Goal: Information Seeking & Learning: Find specific fact

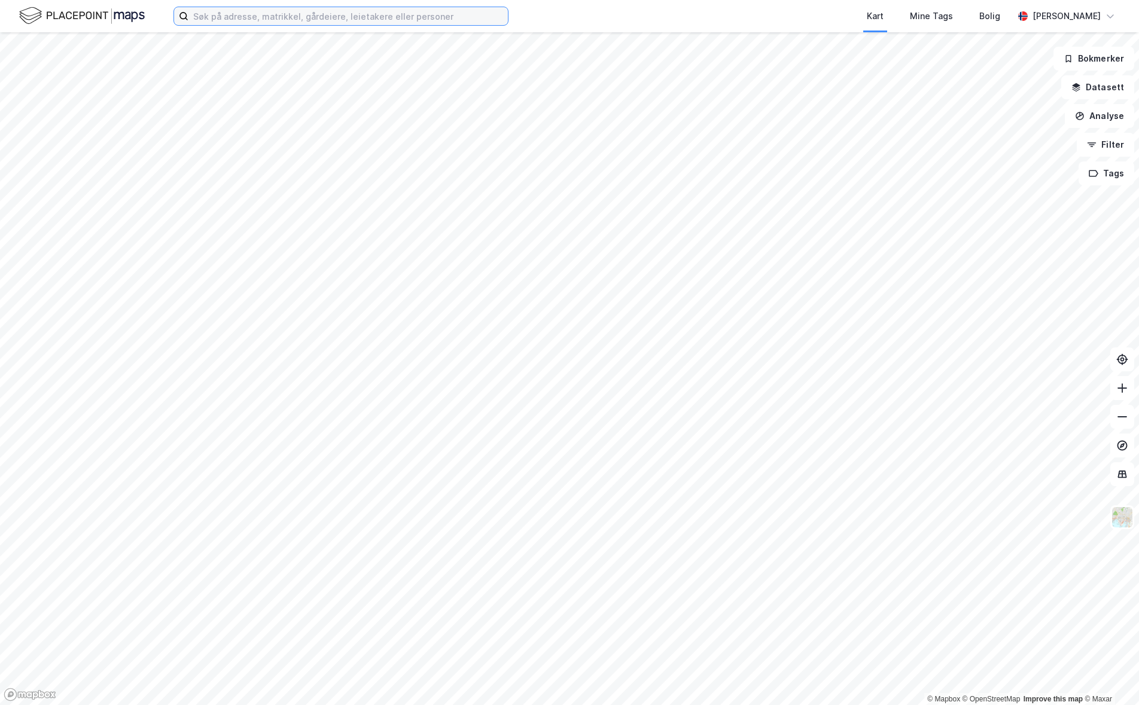
click at [275, 20] on input at bounding box center [347, 16] width 319 height 18
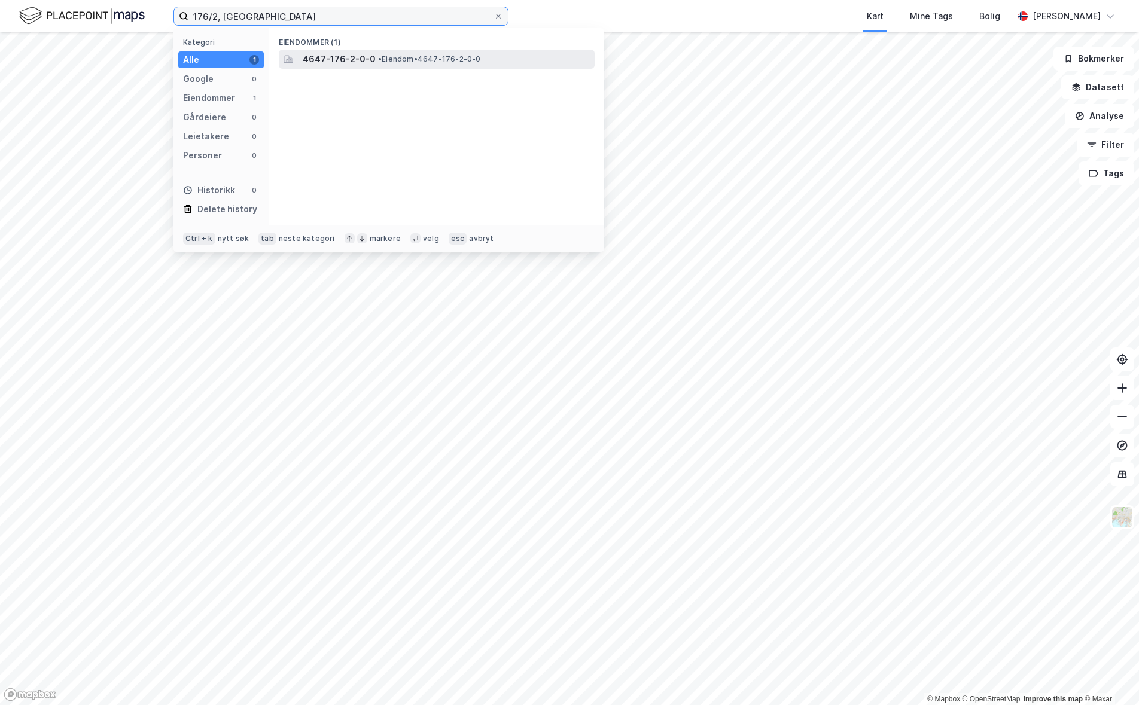
type input "176/2, [GEOGRAPHIC_DATA]"
click at [332, 54] on span "4647-176-2-0-0" at bounding box center [339, 59] width 73 height 14
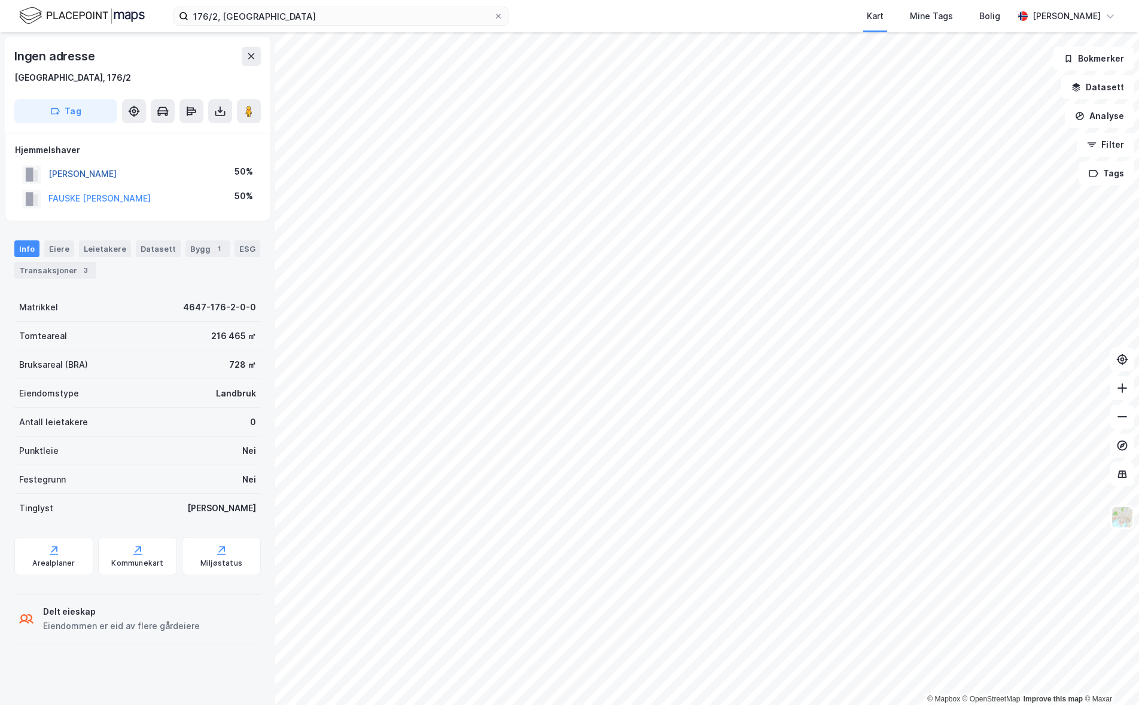
click at [0, 0] on button "[PERSON_NAME]" at bounding box center [0, 0] width 0 height 0
click at [0, 0] on button "FAUSKE [PERSON_NAME]" at bounding box center [0, 0] width 0 height 0
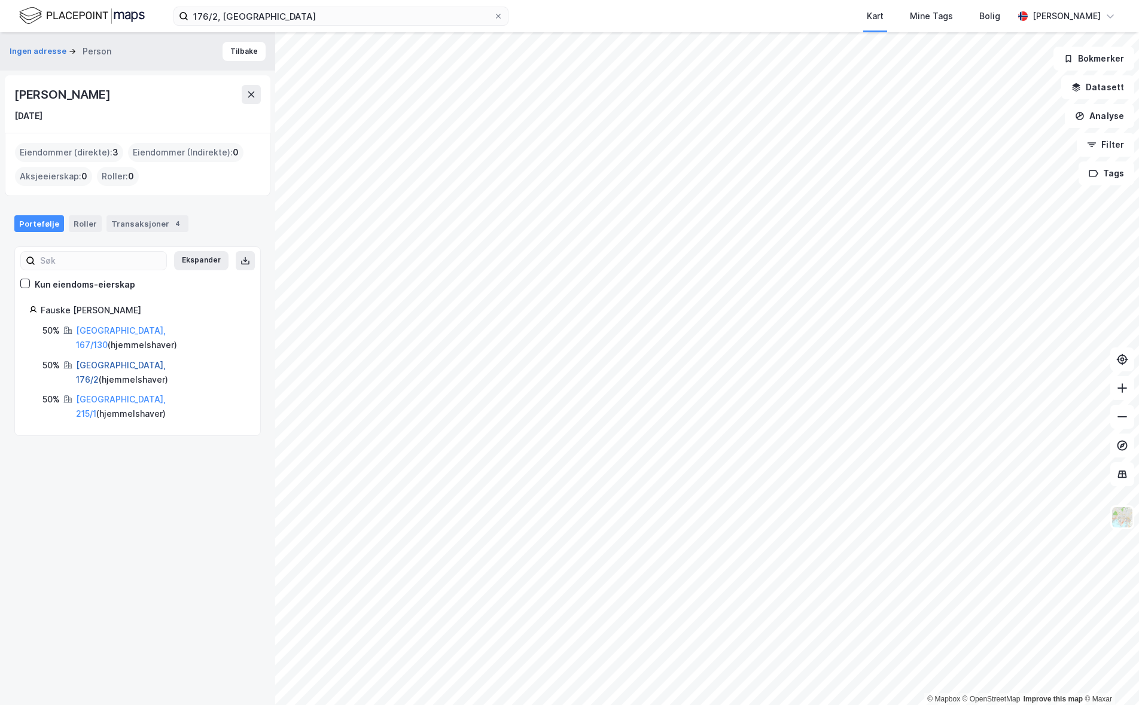
click at [111, 360] on link "[GEOGRAPHIC_DATA], 176/2" at bounding box center [121, 372] width 90 height 25
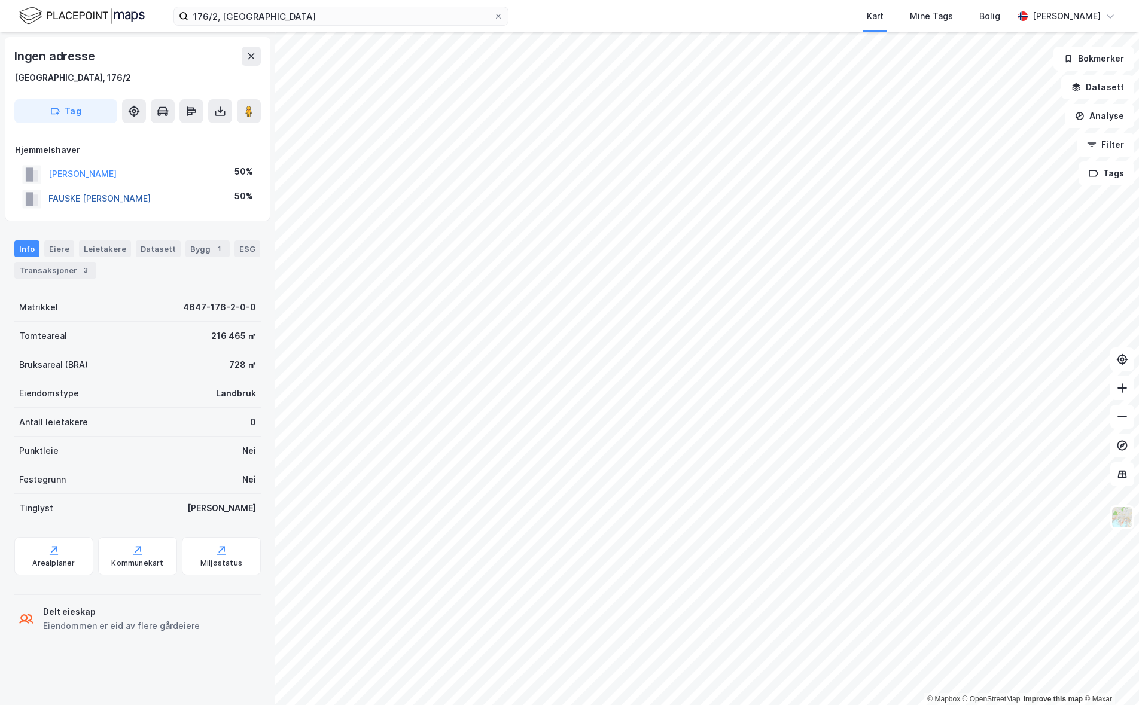
click at [0, 0] on button "FAUSKE [PERSON_NAME]" at bounding box center [0, 0] width 0 height 0
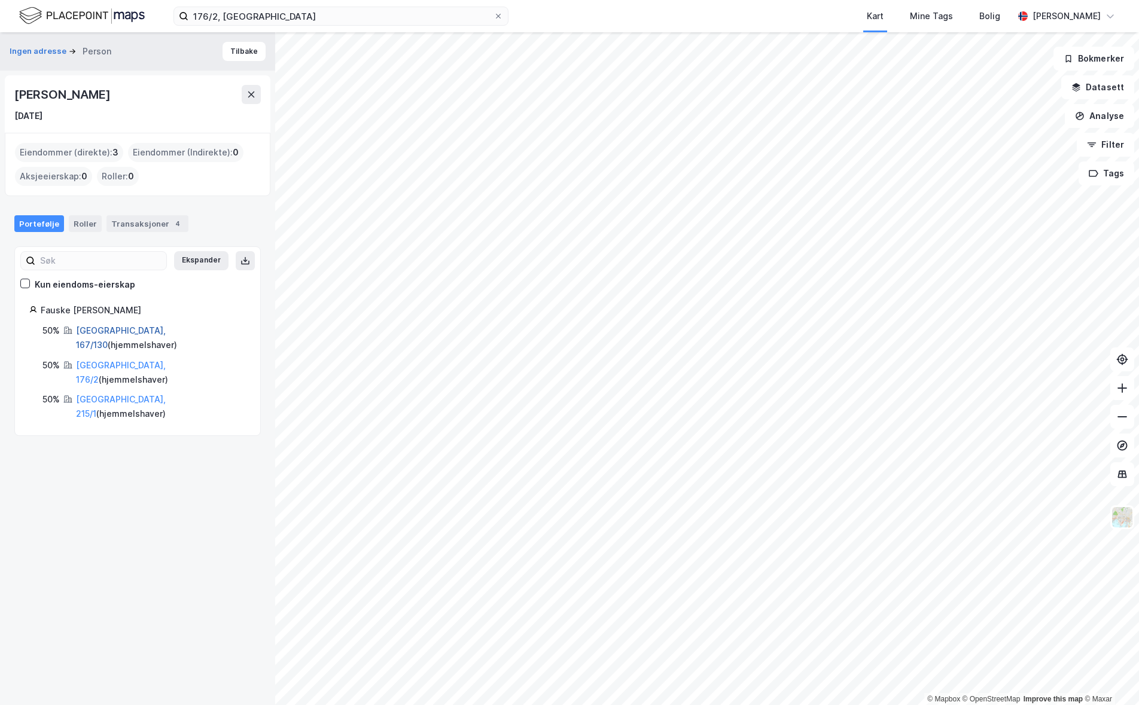
click at [105, 331] on link "[GEOGRAPHIC_DATA], 167/130" at bounding box center [121, 337] width 90 height 25
click at [115, 394] on link "[GEOGRAPHIC_DATA], 215/1" at bounding box center [121, 406] width 90 height 25
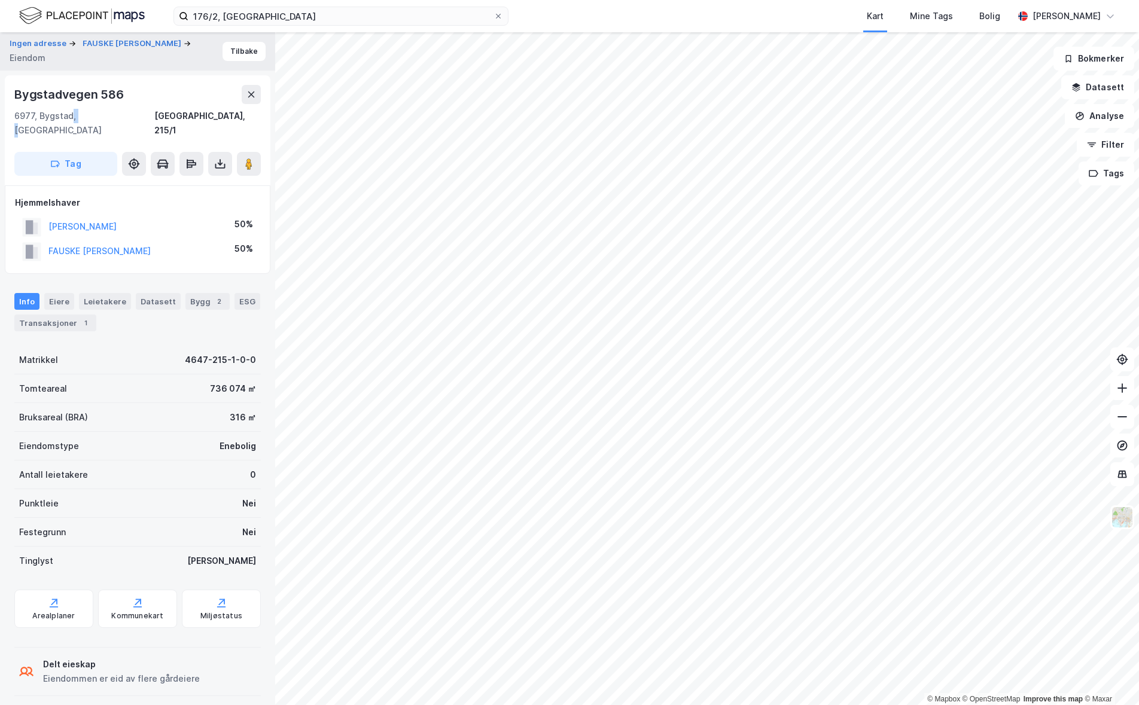
drag, startPoint x: 71, startPoint y: 117, endPoint x: 83, endPoint y: 117, distance: 11.4
click at [83, 117] on div "6977, Bygstad, [GEOGRAPHIC_DATA]" at bounding box center [84, 123] width 140 height 29
click at [95, 110] on div "6977, Bygstad, [GEOGRAPHIC_DATA]" at bounding box center [84, 123] width 140 height 29
drag, startPoint x: 93, startPoint y: 116, endPoint x: 78, endPoint y: 114, distance: 14.5
click at [82, 114] on div "6977, Bygstad, [GEOGRAPHIC_DATA]" at bounding box center [84, 123] width 140 height 29
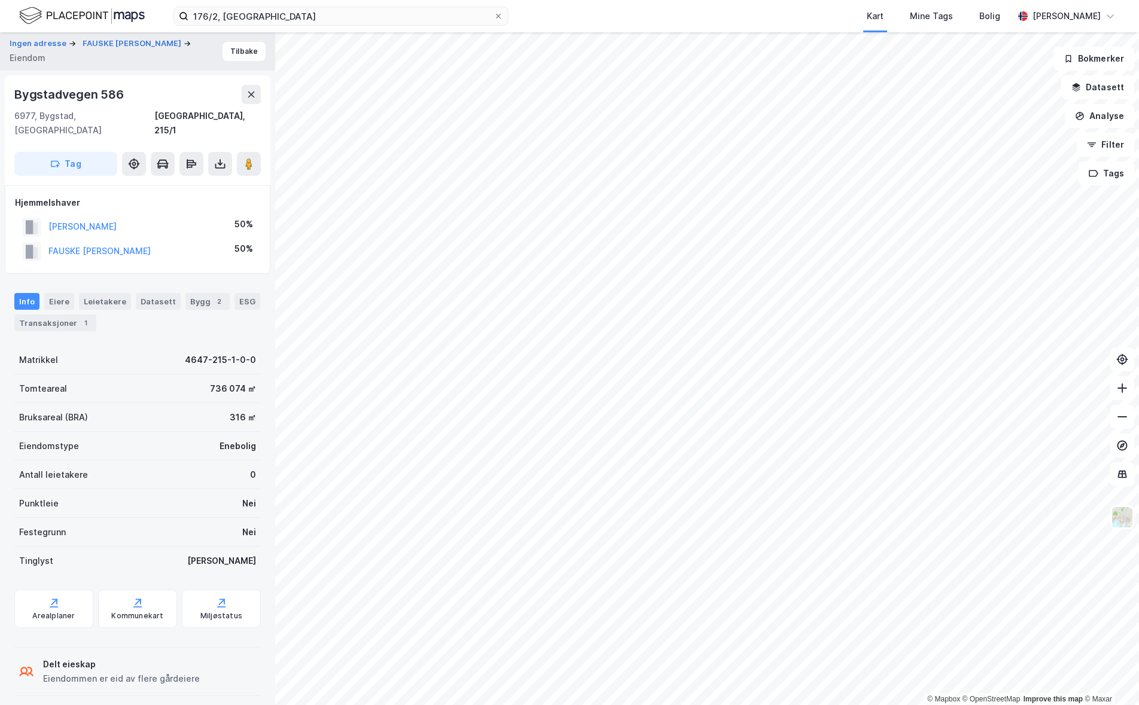
click at [63, 113] on div "6977, Bygstad, [GEOGRAPHIC_DATA]" at bounding box center [84, 123] width 140 height 29
drag, startPoint x: 42, startPoint y: 110, endPoint x: 95, endPoint y: 116, distance: 52.4
click at [75, 116] on div "6977, Bygstad, [GEOGRAPHIC_DATA]" at bounding box center [84, 123] width 140 height 29
click at [99, 116] on div "6977, Bygstad, [GEOGRAPHIC_DATA]" at bounding box center [84, 123] width 140 height 29
drag, startPoint x: 182, startPoint y: 237, endPoint x: 237, endPoint y: 242, distance: 55.3
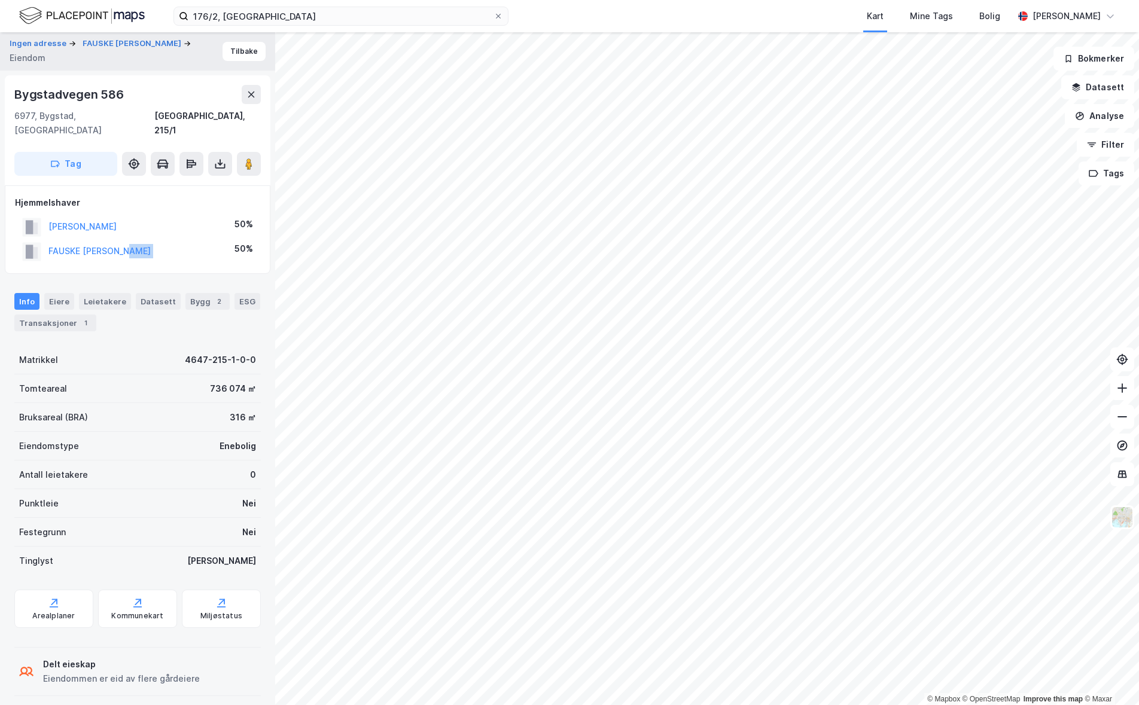
click at [202, 242] on div "FAUSKE [PERSON_NAME] 50%" at bounding box center [137, 251] width 245 height 25
drag, startPoint x: 252, startPoint y: 234, endPoint x: 259, endPoint y: 238, distance: 8.0
click at [259, 239] on div "FAUSKE [PERSON_NAME] 50%" at bounding box center [137, 251] width 245 height 25
click at [254, 240] on div "Hjemmelshaver [PERSON_NAME] 50% FAUSKE [PERSON_NAME] 50%" at bounding box center [138, 229] width 266 height 89
click at [257, 239] on div "FAUSKE [PERSON_NAME] 50%" at bounding box center [137, 251] width 245 height 25
